Goal: Information Seeking & Learning: Learn about a topic

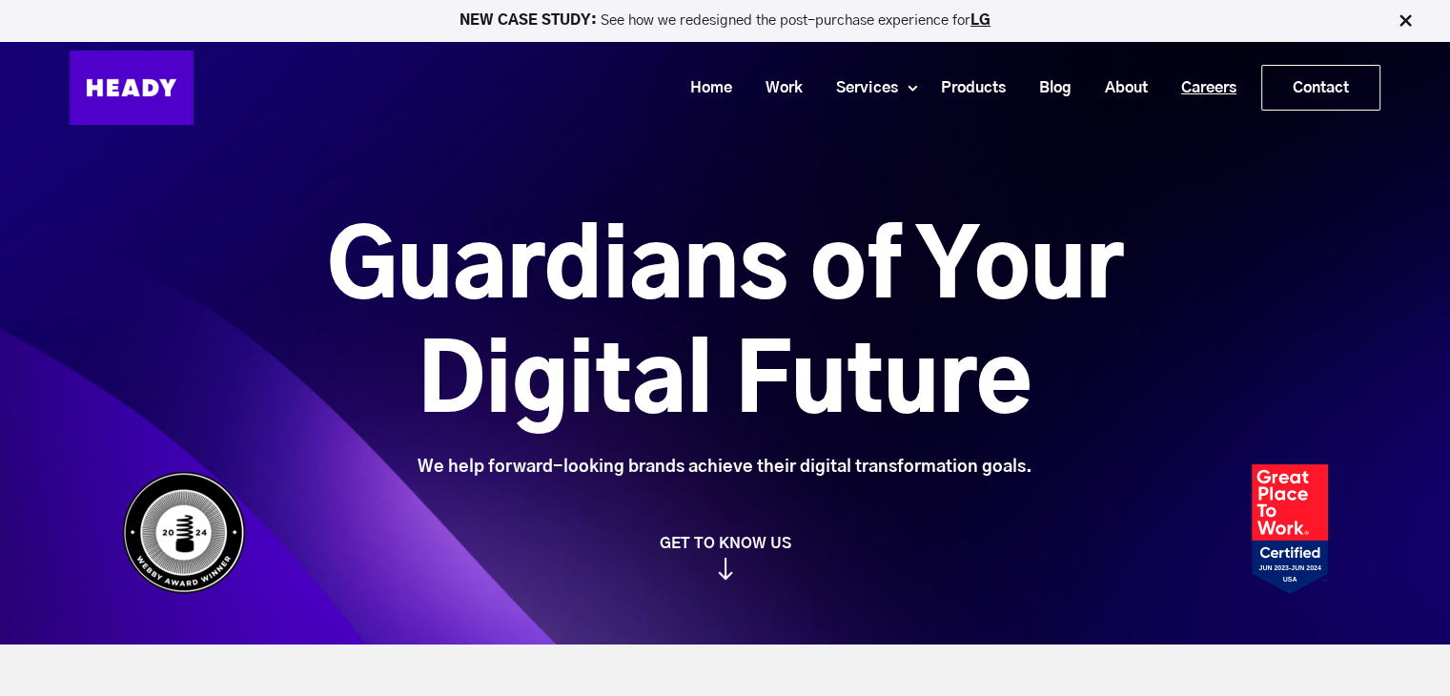
click at [1214, 84] on link "Careers" at bounding box center [1201, 88] width 89 height 35
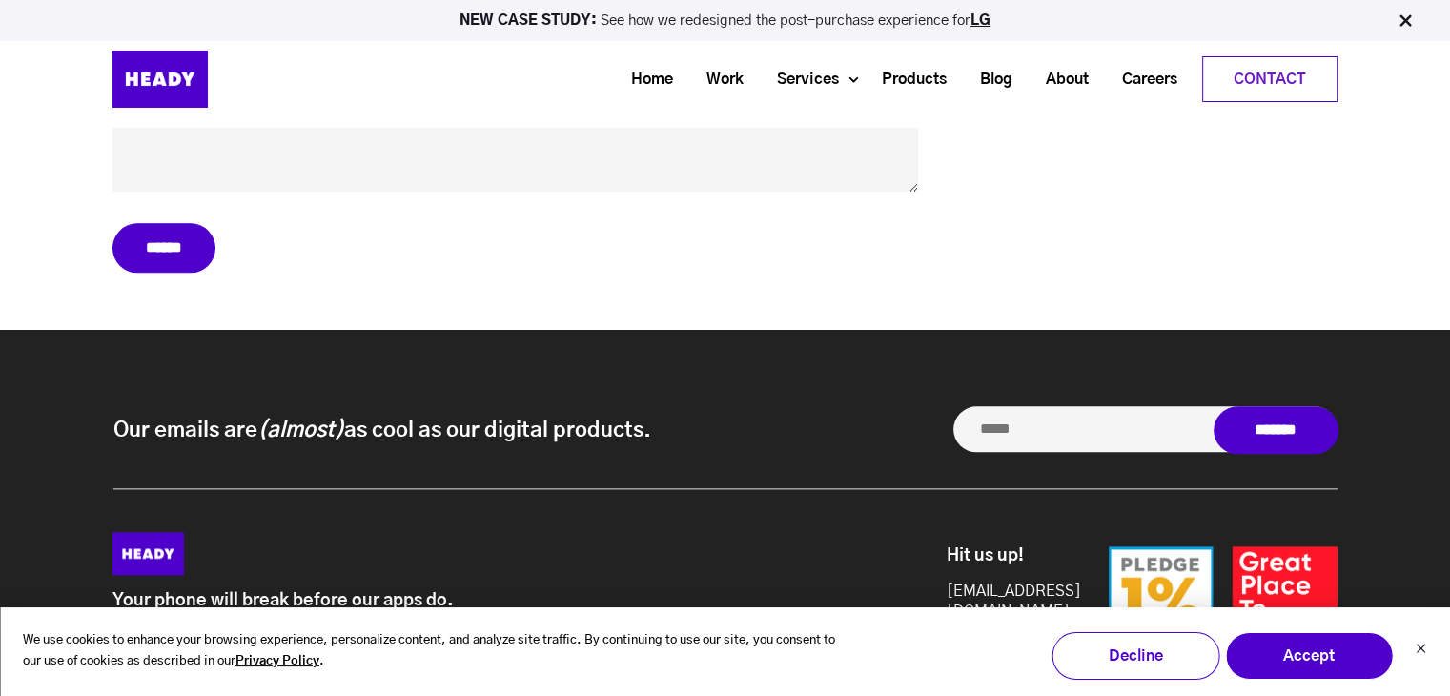
scroll to position [9439, 0]
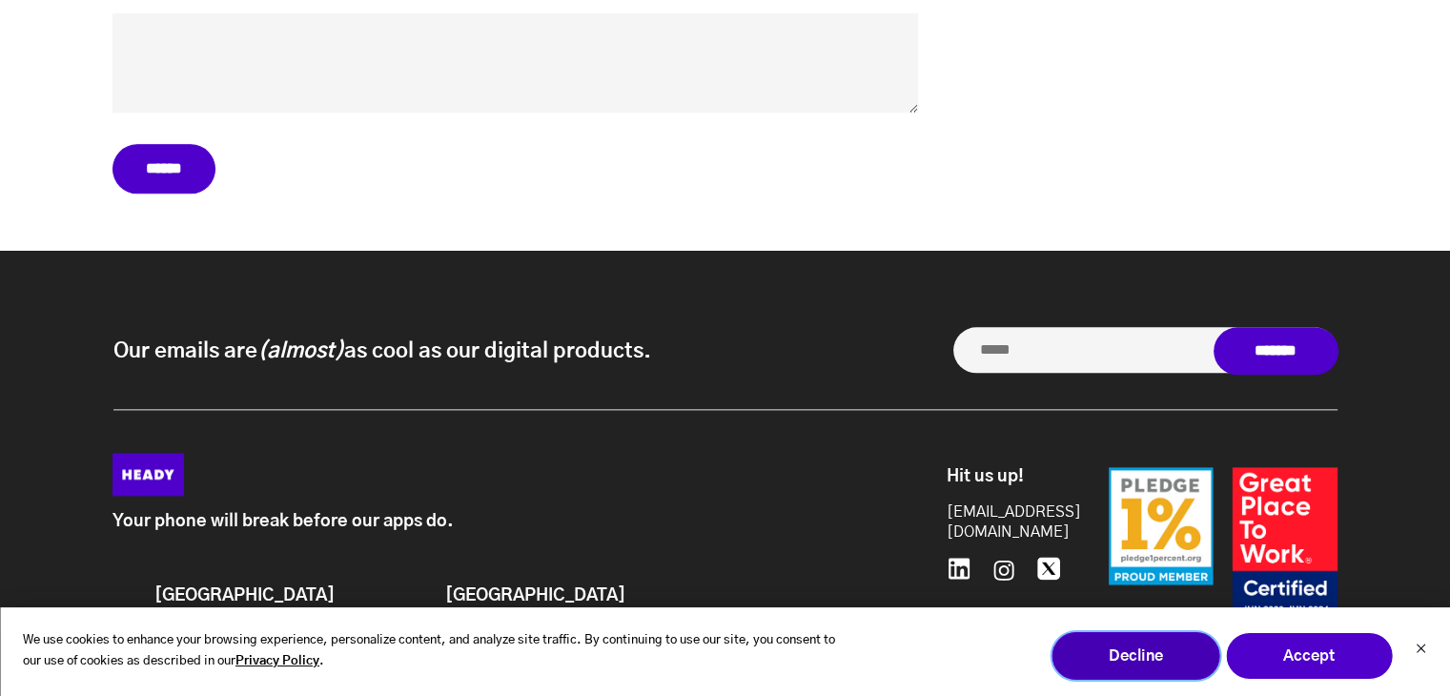
click at [1108, 660] on button "Decline" at bounding box center [1135, 656] width 168 height 48
